Goal: Transaction & Acquisition: Book appointment/travel/reservation

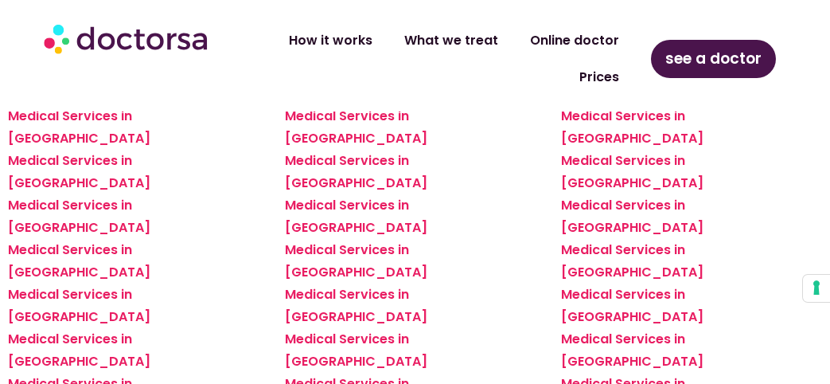
scroll to position [2178, 0]
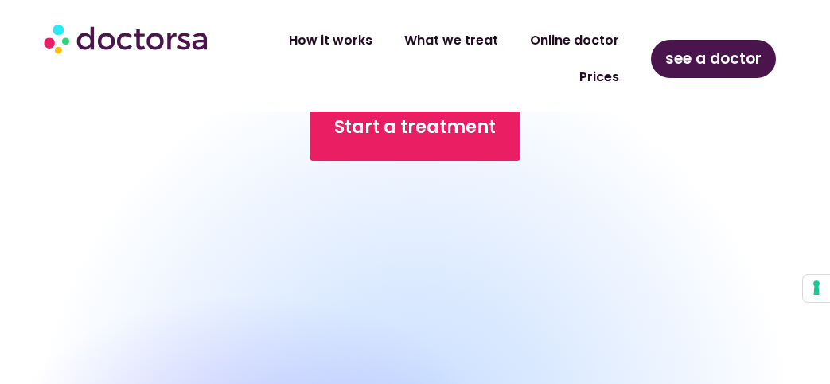
scroll to position [2809, 0]
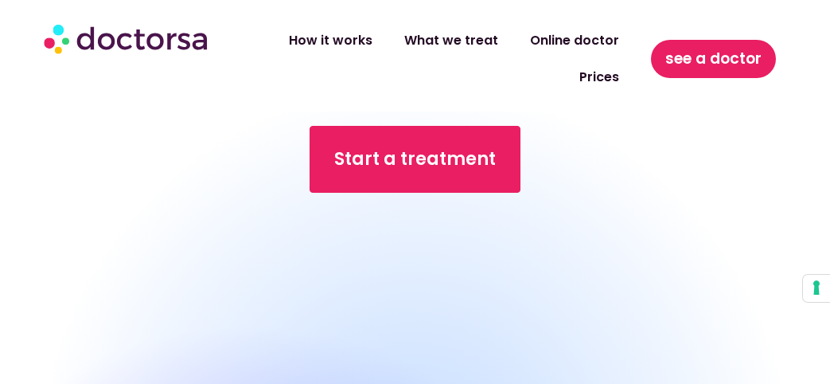
click at [732, 62] on span "see a doctor" at bounding box center [713, 58] width 96 height 25
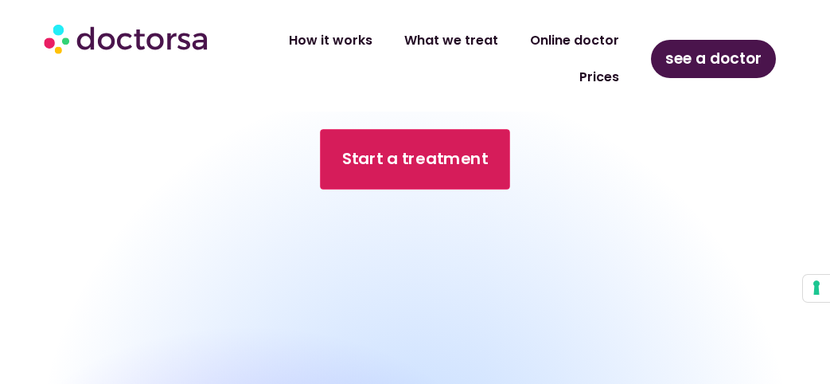
click at [389, 129] on link "Start a treatment" at bounding box center [415, 159] width 190 height 60
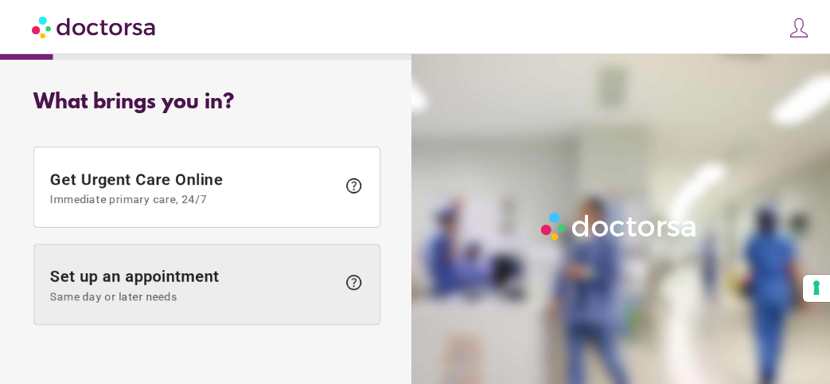
click at [173, 275] on span "Set up an appointment Same day or later needs" at bounding box center [193, 285] width 287 height 36
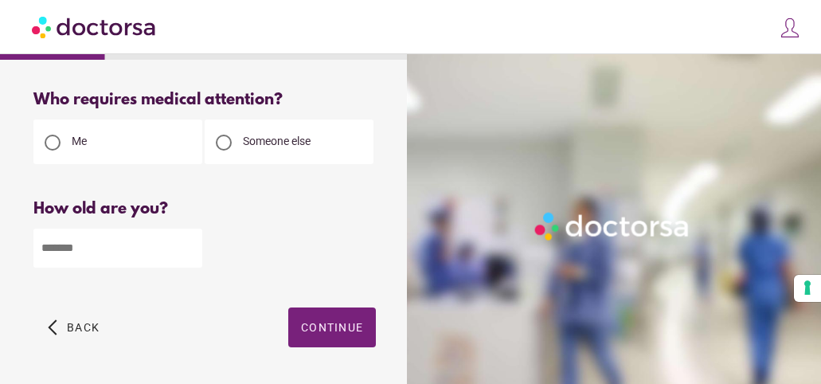
click at [155, 255] on input "number" at bounding box center [117, 247] width 169 height 39
type input "**"
click at [341, 326] on span "Continue" at bounding box center [332, 327] width 62 height 13
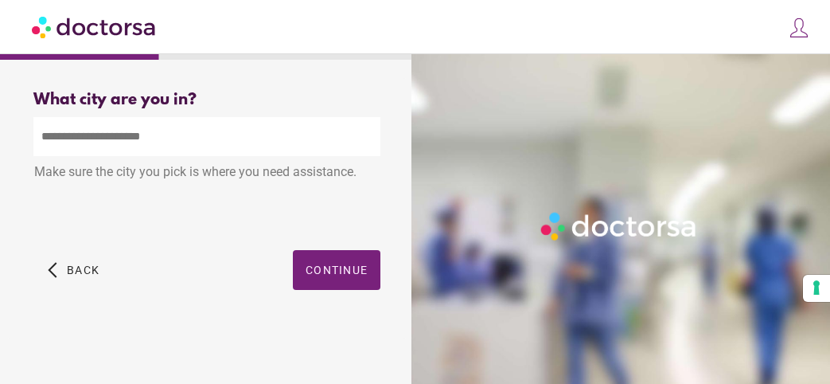
click at [170, 143] on input "text" at bounding box center [206, 136] width 347 height 39
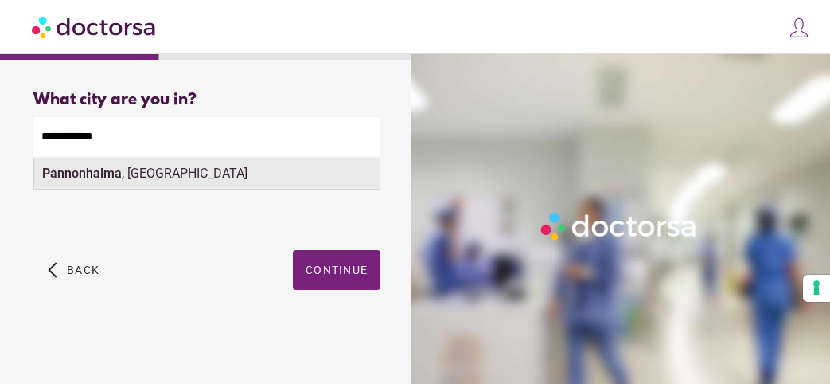
click at [155, 174] on div "Pannonhalma , Hungary" at bounding box center [206, 174] width 345 height 32
type input "**********"
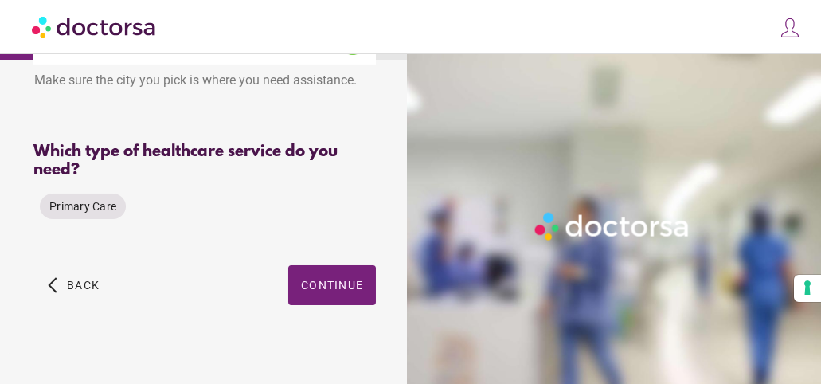
scroll to position [94, 0]
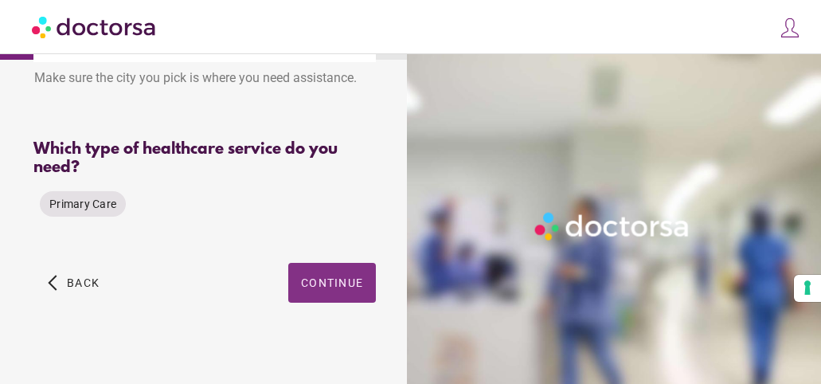
click at [344, 279] on span "Continue" at bounding box center [332, 282] width 62 height 13
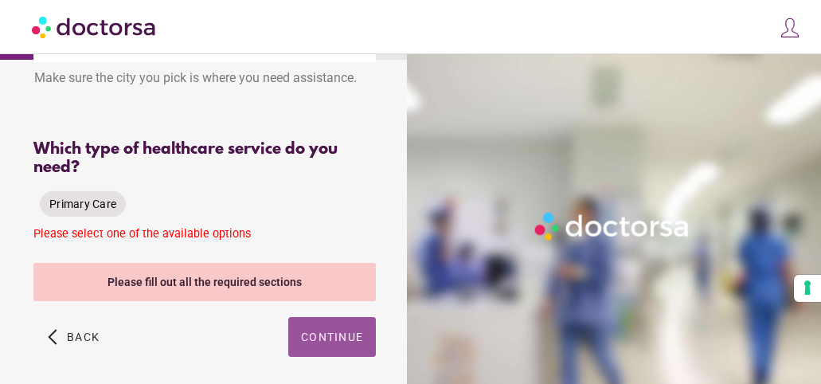
click at [66, 204] on span "Primary Care" at bounding box center [82, 203] width 67 height 13
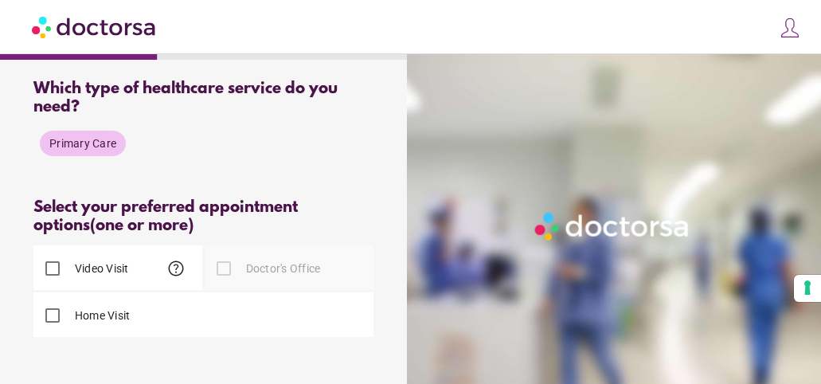
scroll to position [158, 0]
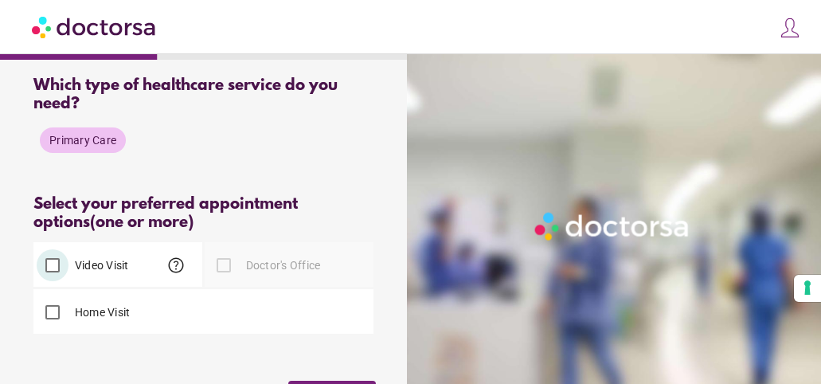
click at [369, 349] on div "Please select at least one type of appointment from the available options" at bounding box center [204, 350] width 342 height 27
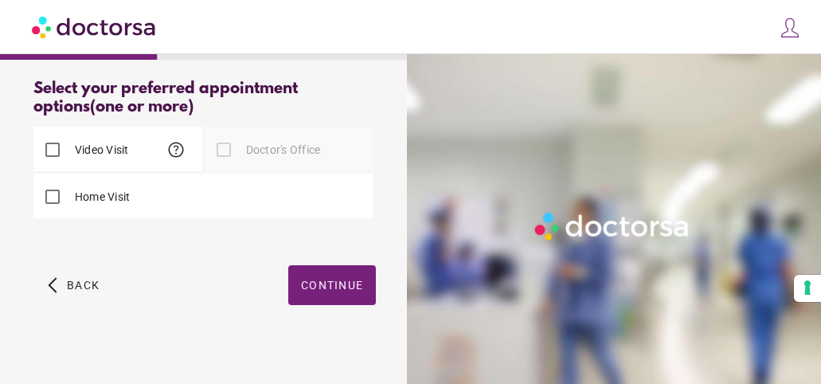
scroll to position [282, 0]
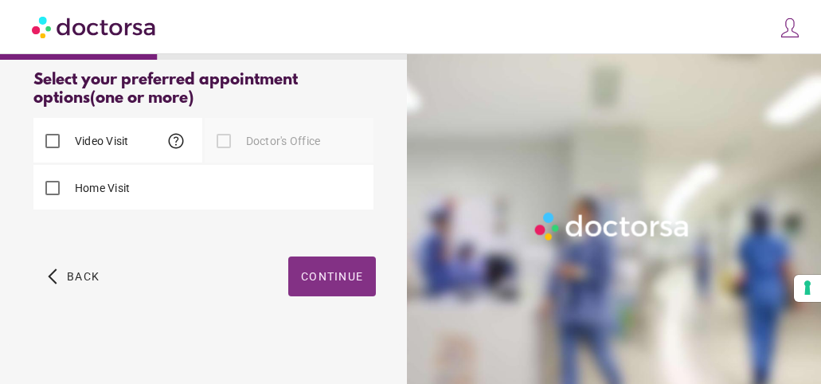
click at [357, 281] on span "Continue" at bounding box center [332, 276] width 62 height 13
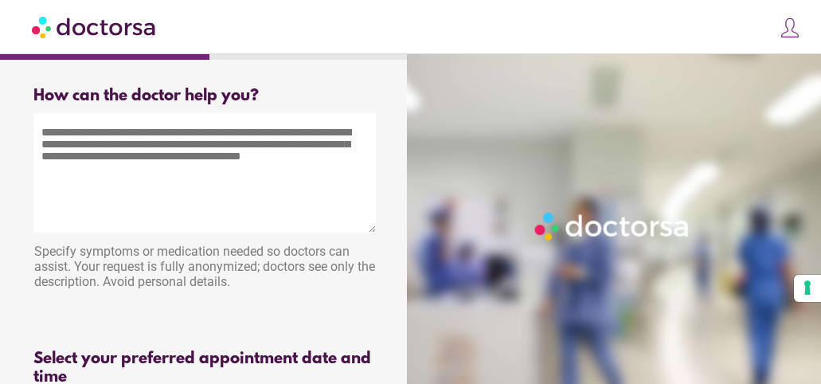
scroll to position [0, 0]
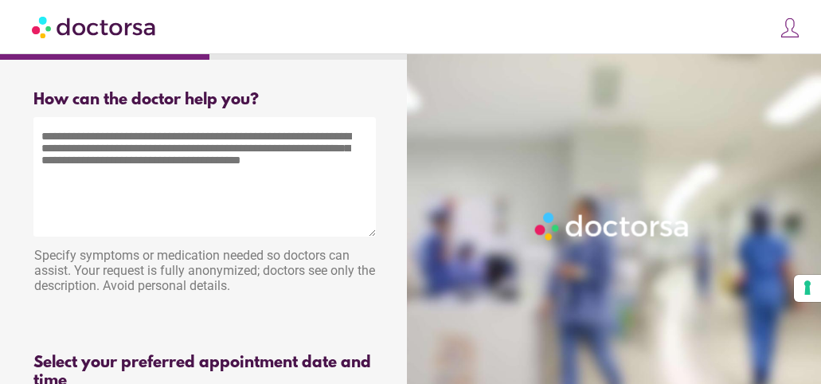
click at [56, 184] on textarea at bounding box center [204, 176] width 342 height 119
drag, startPoint x: 39, startPoint y: 140, endPoint x: 258, endPoint y: 170, distance: 221.0
click at [258, 170] on textarea at bounding box center [204, 176] width 342 height 119
drag, startPoint x: 258, startPoint y: 170, endPoint x: 13, endPoint y: 143, distance: 246.6
click at [13, 143] on div "How can the doctor help you? How can the doctor help the patient? Specify sympt…" at bounding box center [204, 322] width 393 height 489
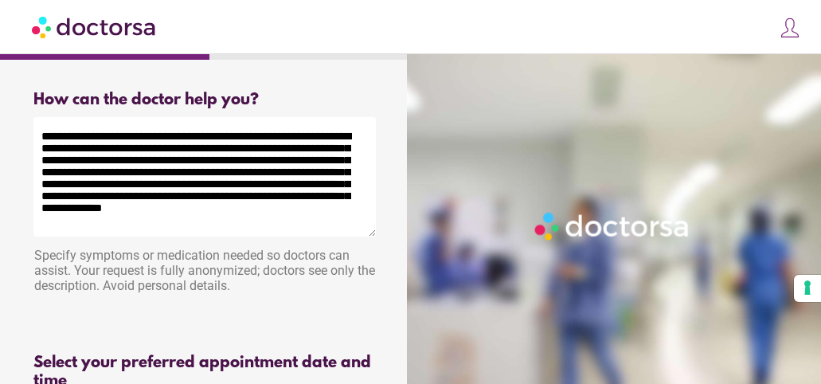
type textarea "**********"
click at [310, 291] on div "Specify symptoms or medication needed so doctors can assist. Your request is fu…" at bounding box center [204, 272] width 342 height 65
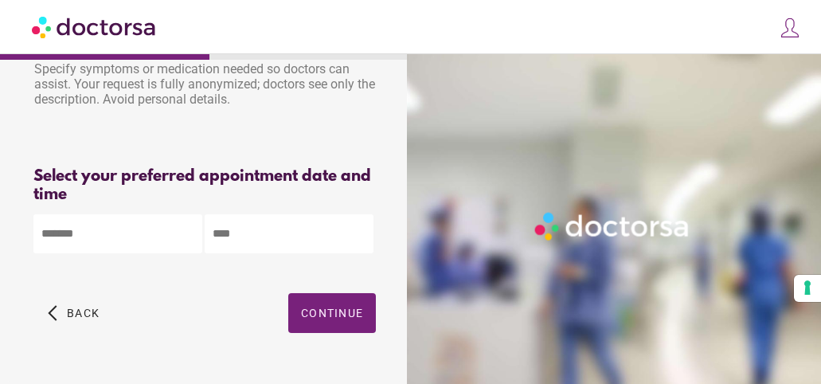
scroll to position [189, 0]
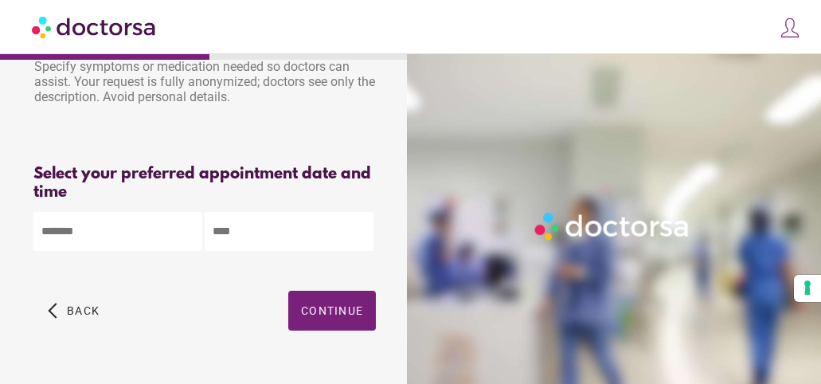
click at [166, 214] on body "**********" at bounding box center [410, 114] width 821 height 607
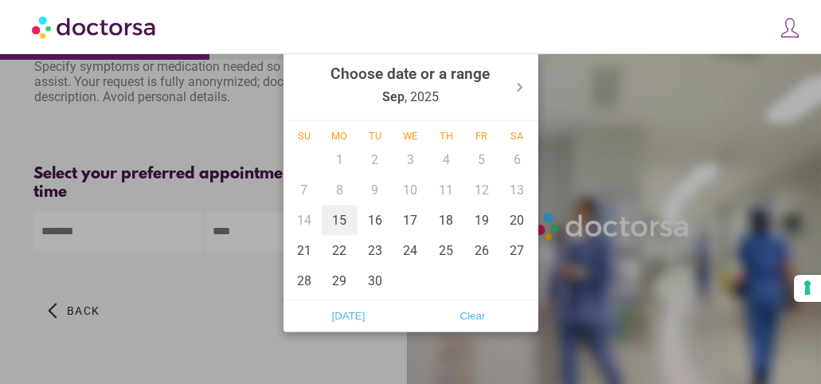
click at [345, 220] on div "15" at bounding box center [340, 220] width 36 height 30
type input "******"
click at [263, 214] on div at bounding box center [410, 192] width 821 height 384
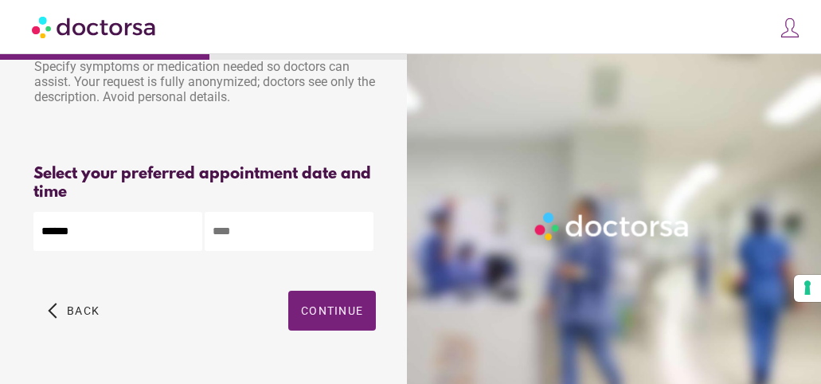
click at [263, 214] on input "text" at bounding box center [289, 231] width 169 height 39
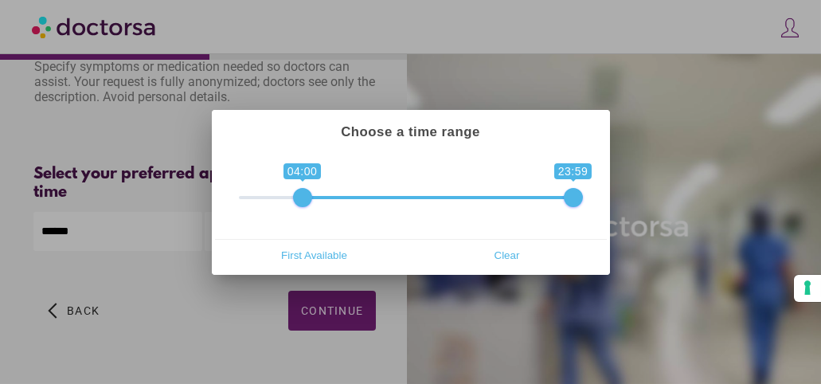
drag, startPoint x: 254, startPoint y: 198, endPoint x: 306, endPoint y: 197, distance: 51.8
click at [306, 197] on span at bounding box center [302, 197] width 19 height 19
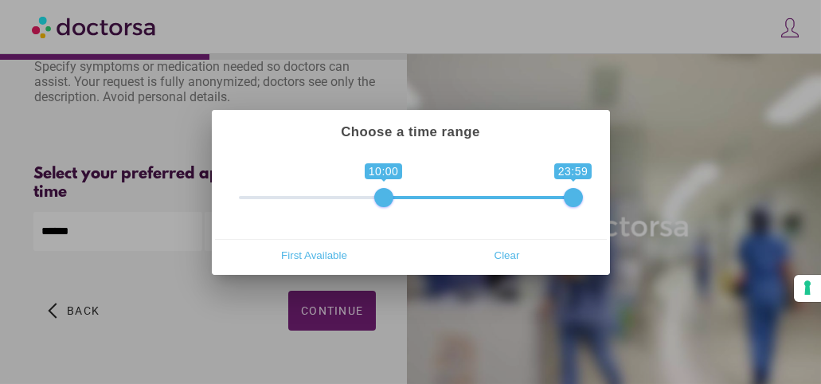
drag, startPoint x: 300, startPoint y: 197, endPoint x: 382, endPoint y: 198, distance: 82.0
click at [382, 198] on span at bounding box center [383, 197] width 19 height 19
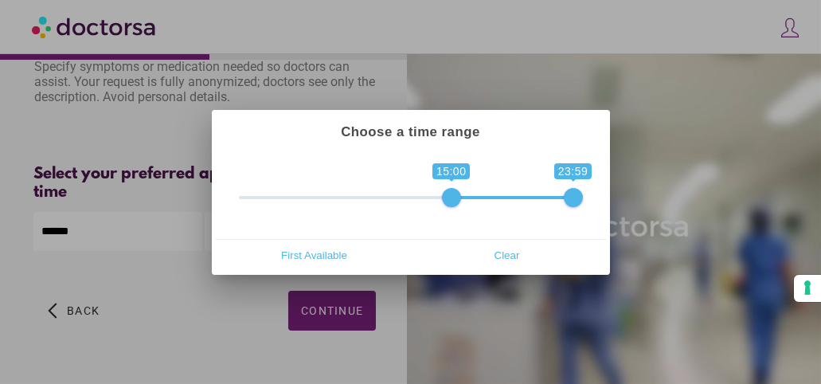
drag, startPoint x: 382, startPoint y: 198, endPoint x: 450, endPoint y: 201, distance: 68.5
click at [450, 201] on span at bounding box center [451, 197] width 19 height 19
click at [439, 200] on span "0 1 15:00 23:59 15:00 — 23:59" at bounding box center [411, 187] width 344 height 40
click at [451, 196] on span at bounding box center [451, 197] width 19 height 19
click at [458, 197] on span at bounding box center [451, 197] width 19 height 19
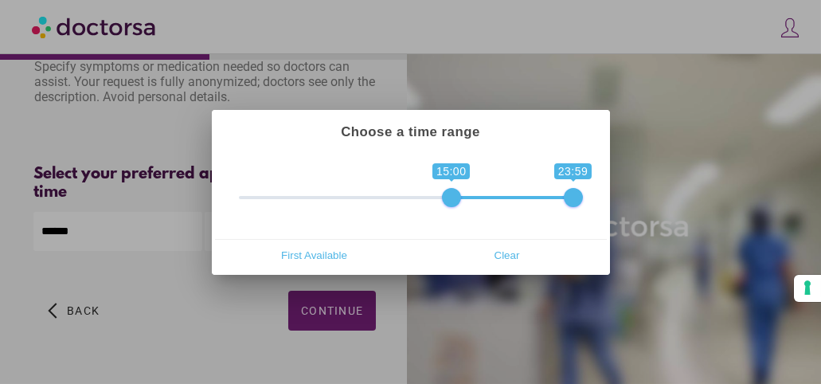
click at [454, 194] on span at bounding box center [451, 197] width 19 height 19
drag, startPoint x: 452, startPoint y: 200, endPoint x: 463, endPoint y: 201, distance: 11.2
click at [463, 201] on span at bounding box center [464, 197] width 19 height 19
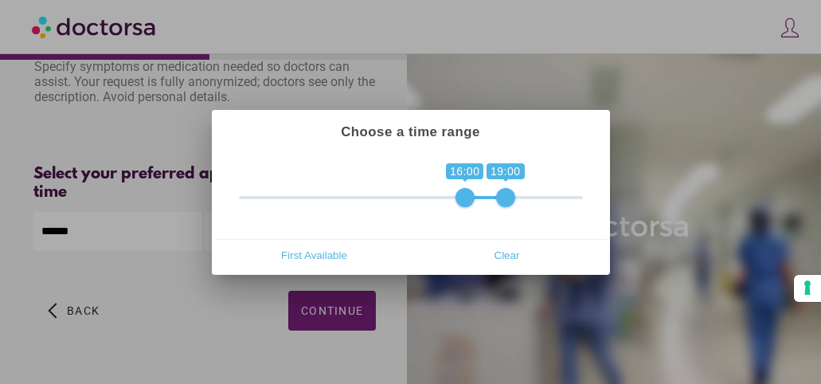
drag, startPoint x: 569, startPoint y: 199, endPoint x: 501, endPoint y: 203, distance: 68.6
click at [501, 203] on span at bounding box center [505, 197] width 19 height 19
type input "**********"
drag, startPoint x: 506, startPoint y: 201, endPoint x: 497, endPoint y: 201, distance: 8.8
click at [497, 201] on span at bounding box center [491, 197] width 19 height 19
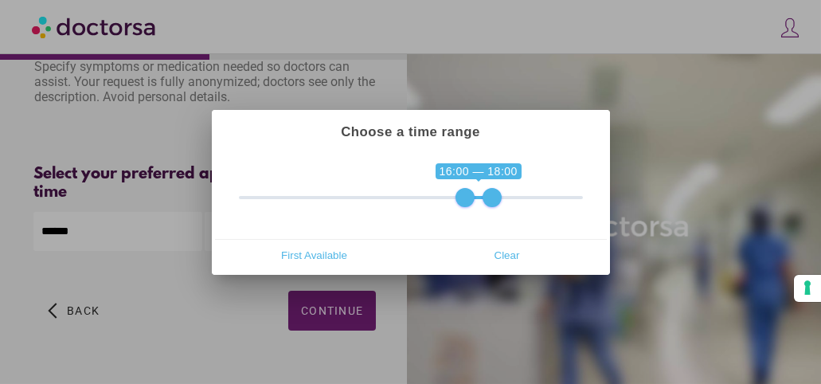
click at [314, 344] on div at bounding box center [410, 192] width 821 height 384
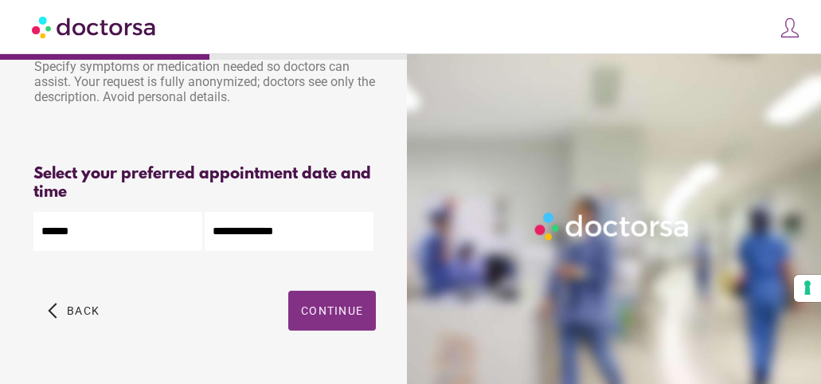
click at [326, 304] on span "Continue" at bounding box center [332, 310] width 62 height 13
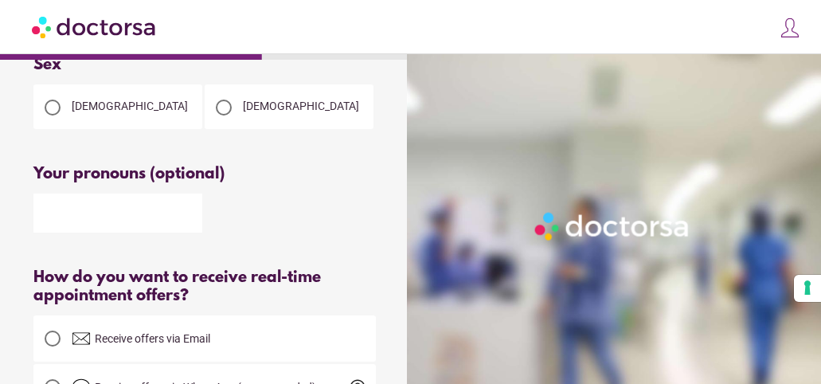
scroll to position [0, 0]
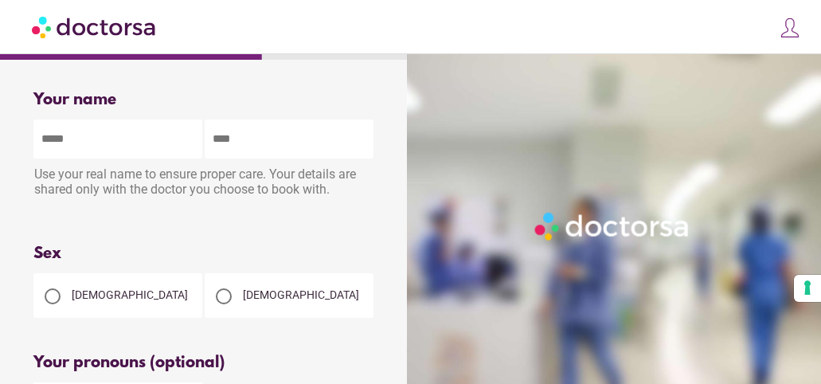
click at [54, 295] on div at bounding box center [53, 296] width 16 height 16
click at [111, 130] on input "text" at bounding box center [117, 138] width 169 height 39
type input "*****"
click at [255, 143] on input "text" at bounding box center [289, 138] width 169 height 39
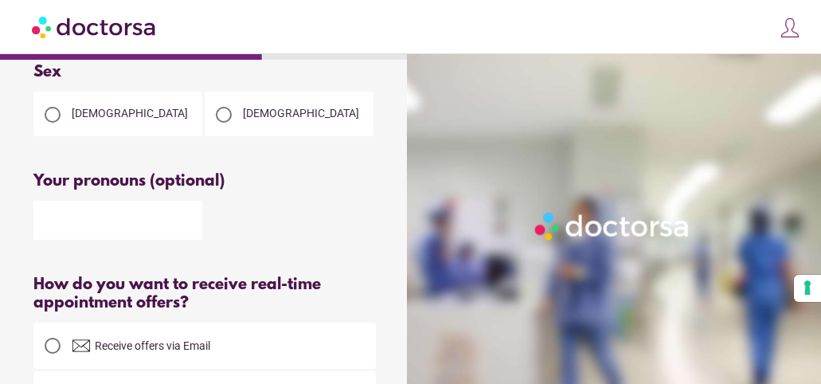
scroll to position [189, 0]
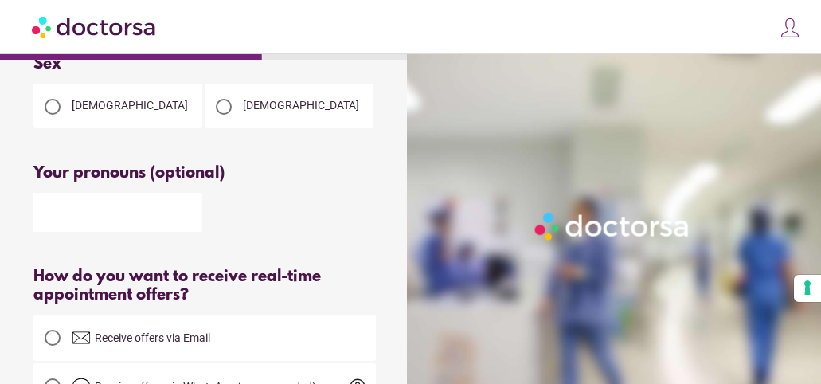
type input "*********"
click at [99, 204] on input "text" at bounding box center [117, 212] width 169 height 39
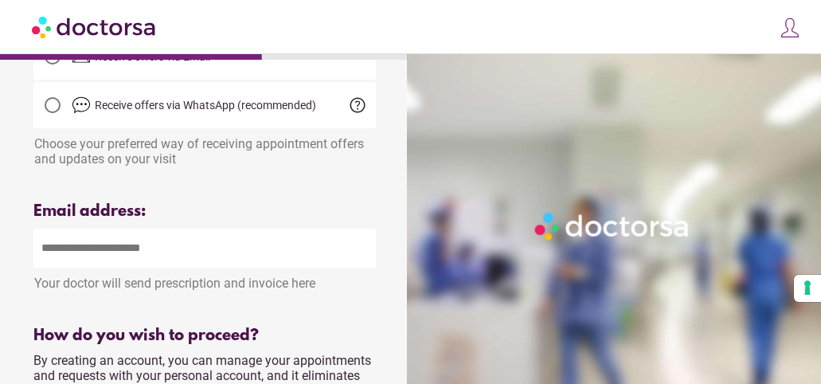
scroll to position [474, 0]
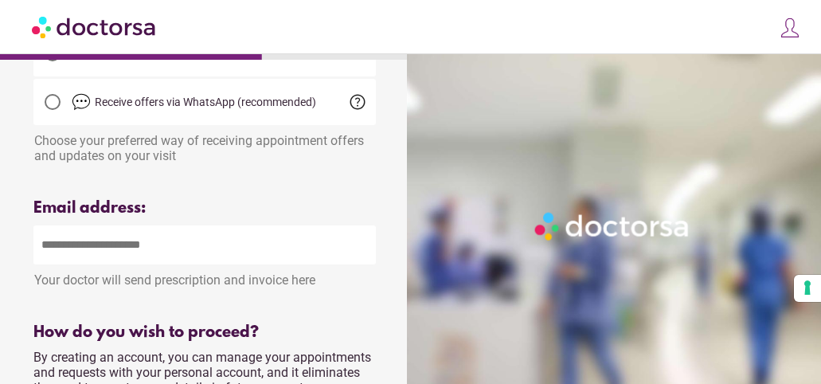
click at [191, 244] on input "email" at bounding box center [204, 244] width 342 height 39
type input "**********"
click at [361, 295] on div "Please enter a valid email address" at bounding box center [204, 301] width 342 height 20
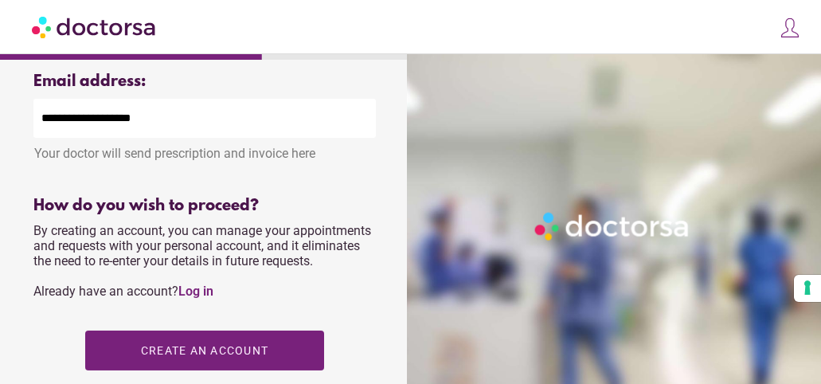
scroll to position [631, 0]
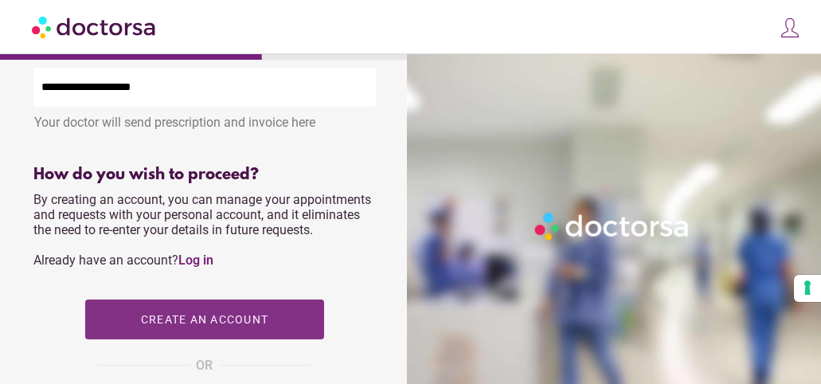
click at [304, 318] on span "button" at bounding box center [204, 319] width 239 height 40
type input "**********"
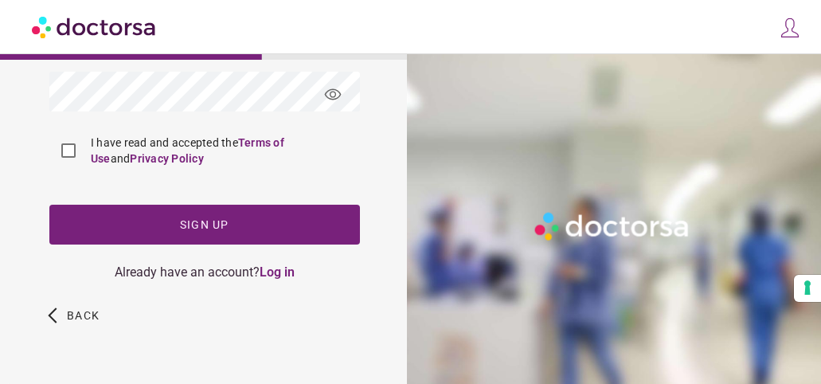
scroll to position [0, 0]
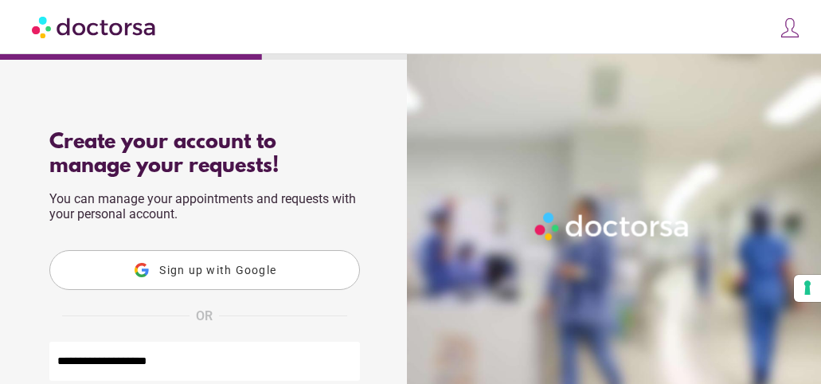
click at [265, 270] on span "Sign up with Google" at bounding box center [217, 269] width 117 height 13
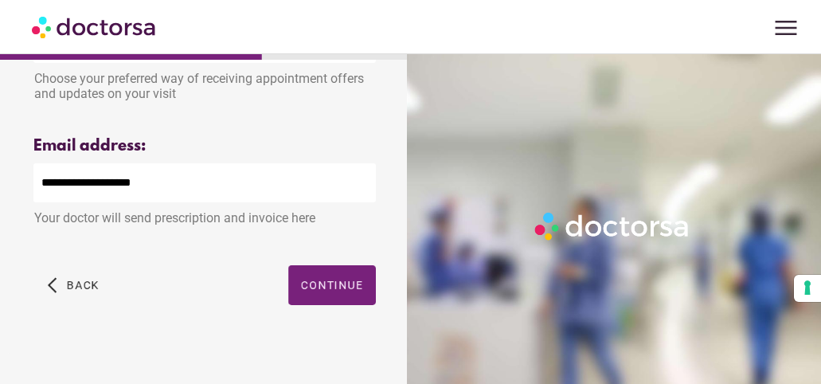
scroll to position [536, 0]
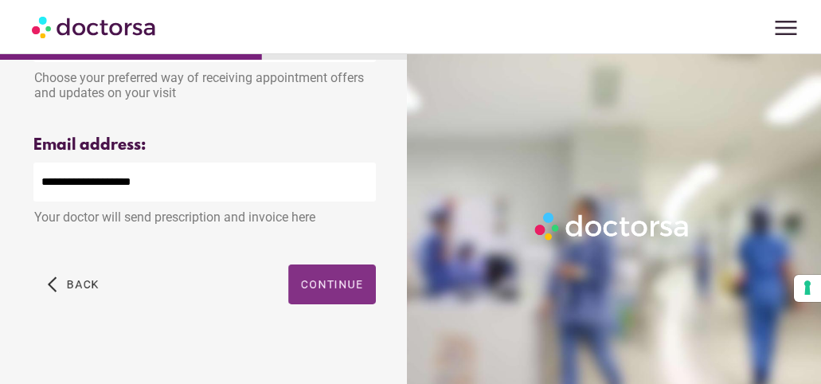
click at [339, 287] on span "Continue" at bounding box center [332, 284] width 62 height 13
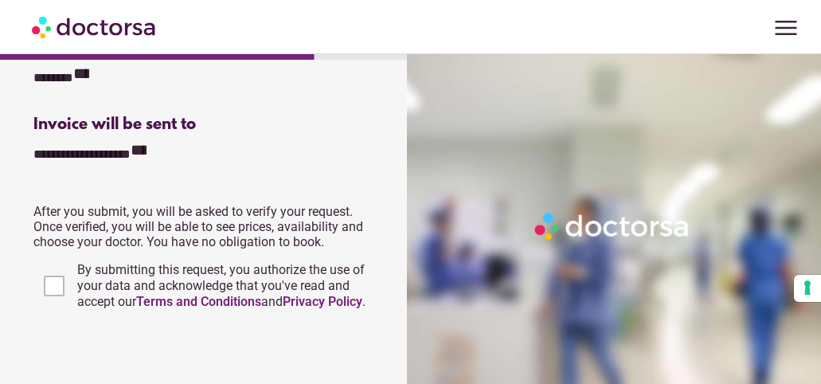
scroll to position [757, 0]
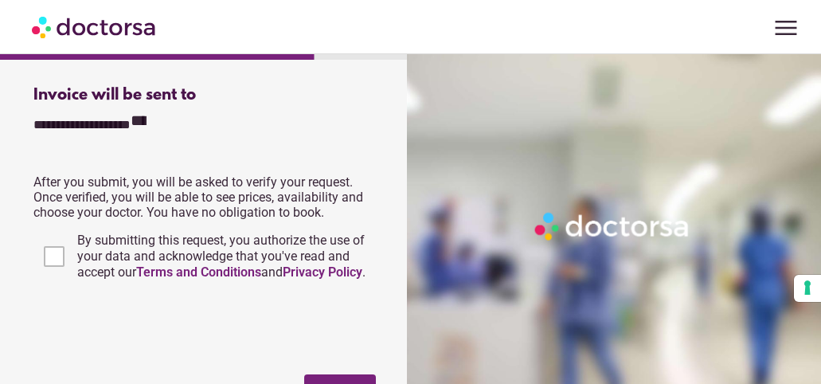
click at [811, 10] on div "menu J Schaffner close Make a request To all doctors Your appointments Your pro…" at bounding box center [410, 27] width 821 height 54
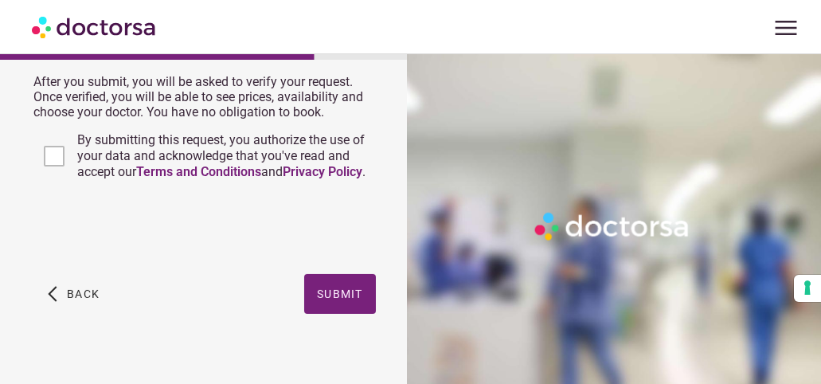
scroll to position [825, 0]
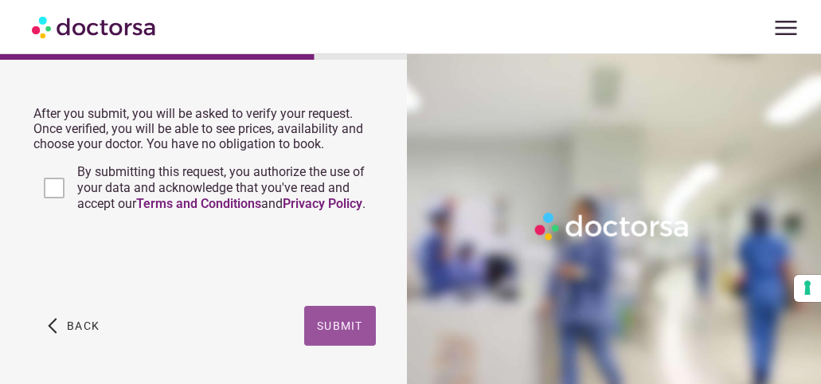
click at [342, 332] on span "Submit" at bounding box center [340, 325] width 46 height 13
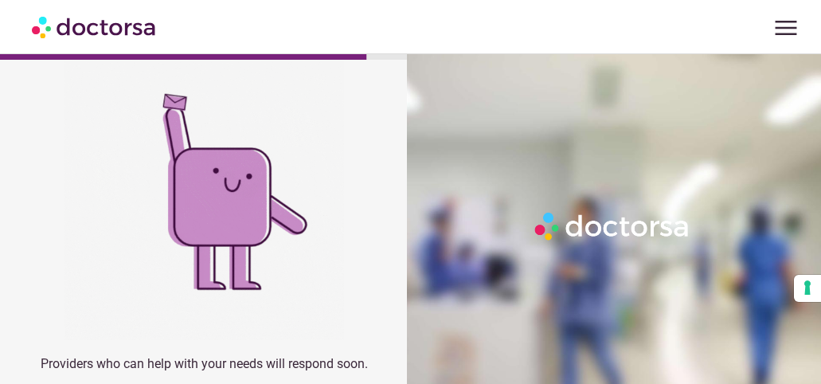
scroll to position [185, 0]
